Goal: Obtain resource: Obtain resource

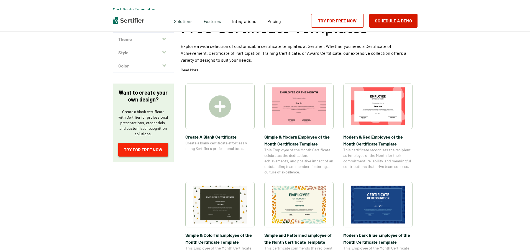
scroll to position [83, 0]
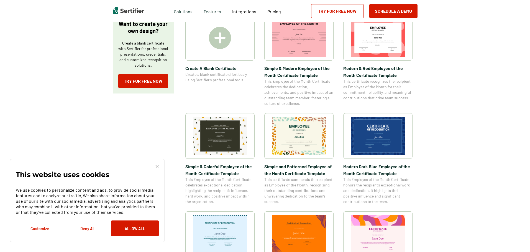
scroll to position [83, 0]
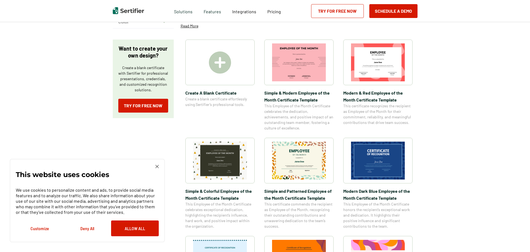
click at [299, 159] on img at bounding box center [299, 161] width 54 height 38
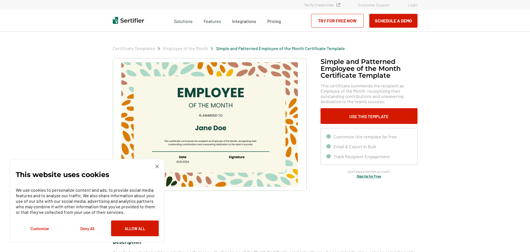
click at [228, 110] on img at bounding box center [209, 124] width 176 height 125
click at [157, 168] on img at bounding box center [156, 166] width 3 height 3
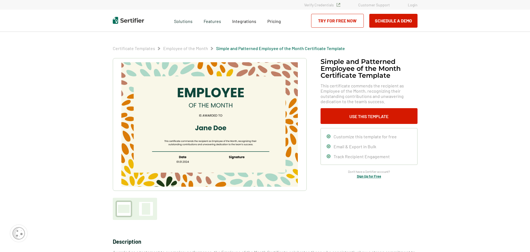
click at [192, 147] on img at bounding box center [209, 124] width 176 height 125
click at [206, 125] on img at bounding box center [209, 124] width 176 height 125
click at [209, 129] on img at bounding box center [209, 124] width 176 height 125
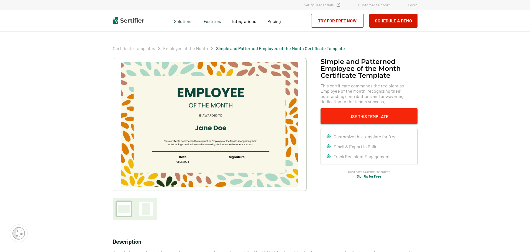
click at [361, 114] on button "Use This Template" at bounding box center [368, 116] width 97 height 16
